Goal: Information Seeking & Learning: Learn about a topic

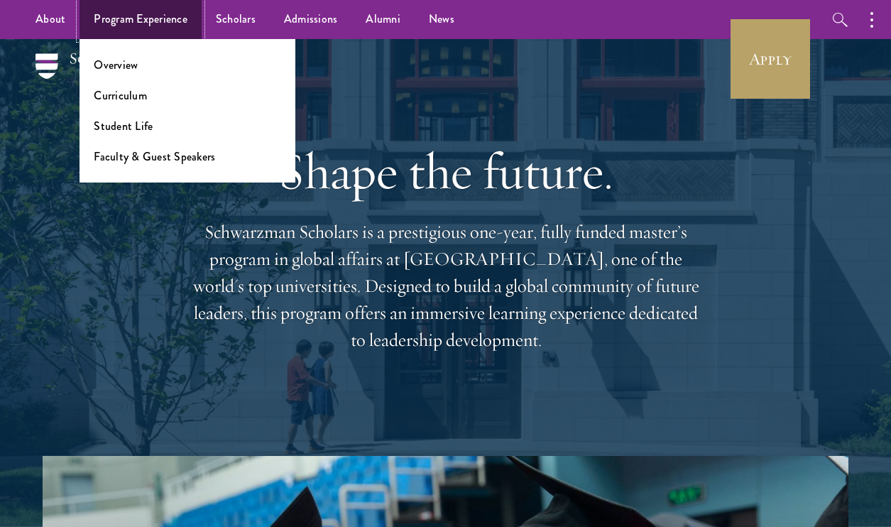
click at [125, 20] on link "Program Experience" at bounding box center [141, 19] width 122 height 39
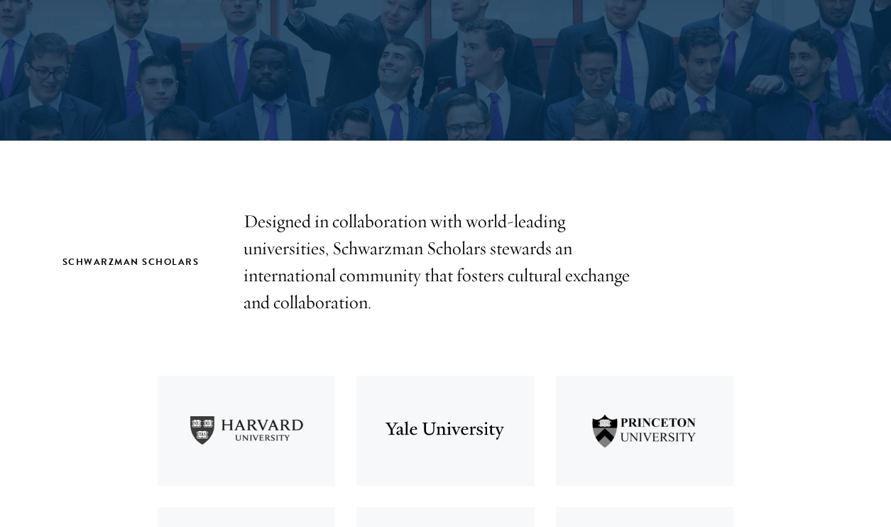
scroll to position [300, 0]
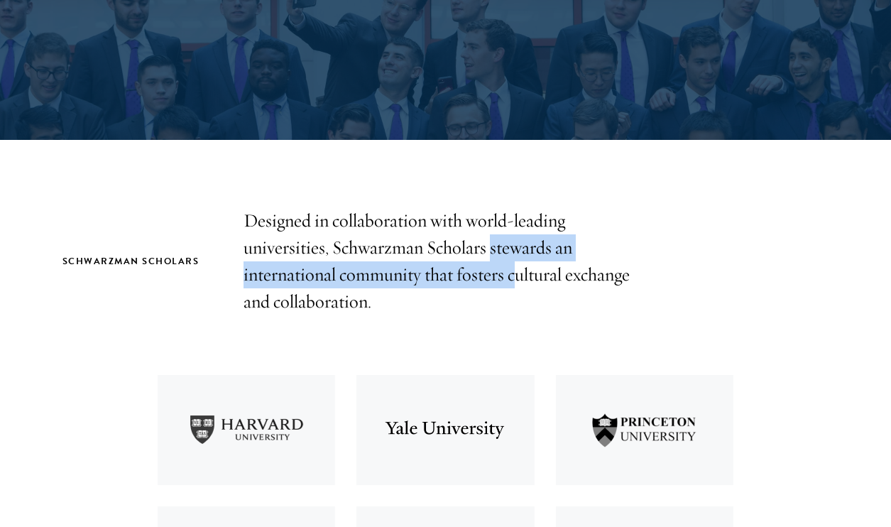
drag, startPoint x: 489, startPoint y: 249, endPoint x: 517, endPoint y: 273, distance: 36.7
click at [518, 274] on p "Designed in collaboration with world-leading universities, Schwarzman Scholars …" at bounding box center [446, 261] width 405 height 108
click at [517, 273] on p "Designed in collaboration with world-leading universities, Schwarzman Scholars …" at bounding box center [446, 261] width 405 height 108
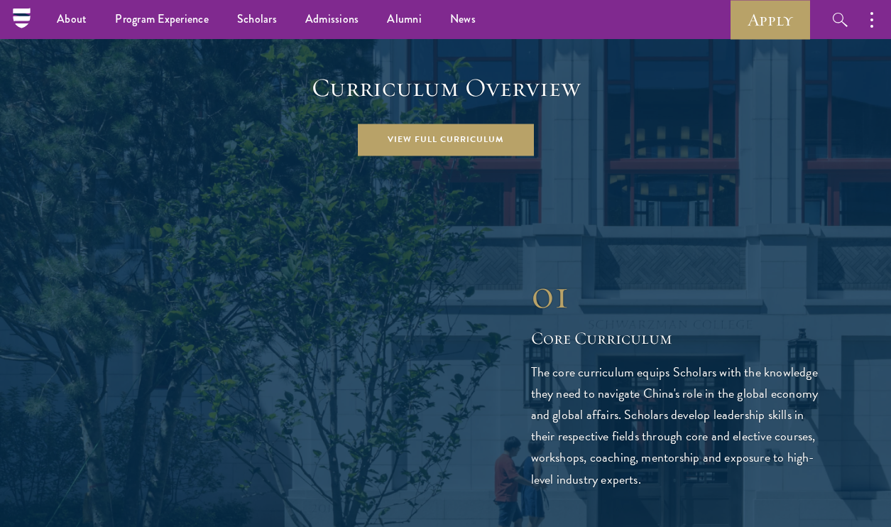
scroll to position [1938, 0]
